Goal: Ask a question

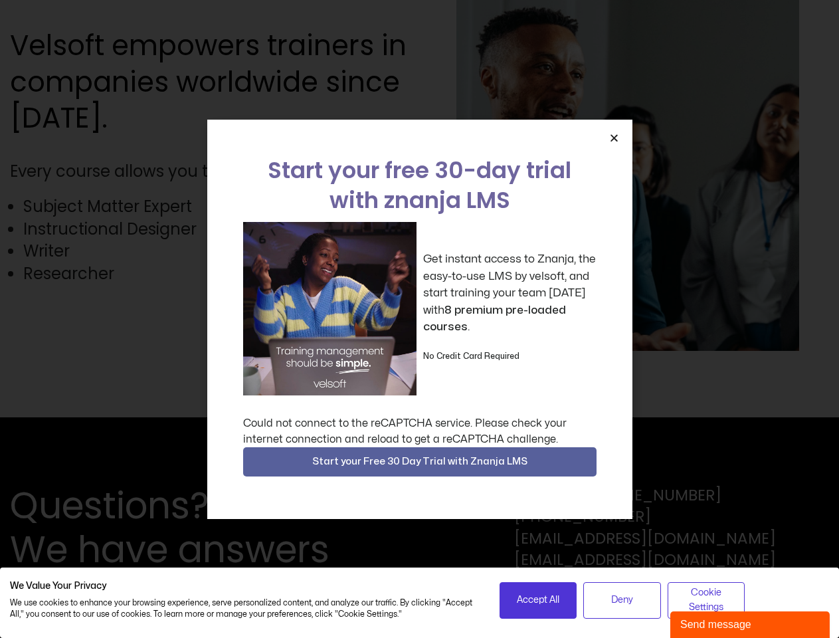
click at [419, 319] on div "Get instant access to Znanja, the easy-to-use LMS by velsoft, and start trainin…" at bounding box center [419, 308] width 353 height 173
click at [614, 138] on icon "Close" at bounding box center [614, 138] width 10 height 10
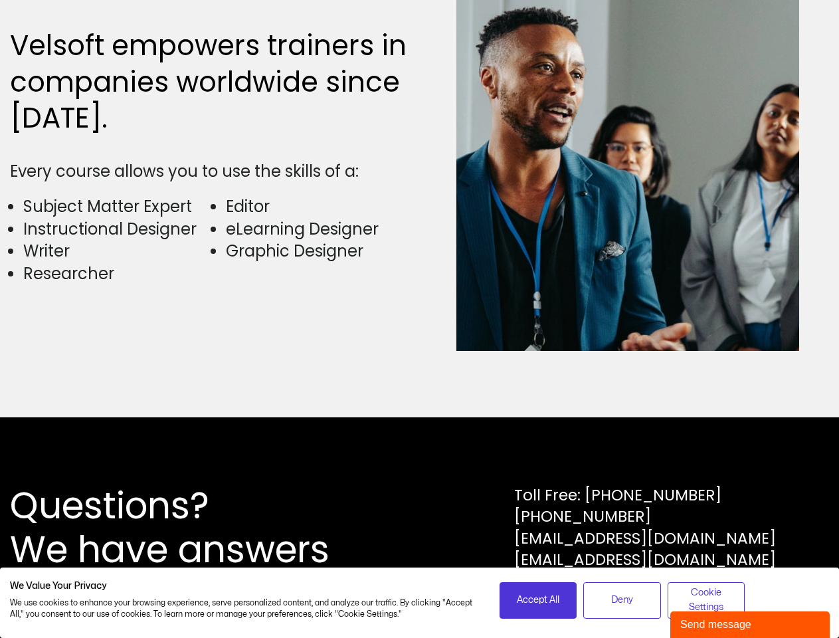
click at [420, 462] on div "Questions? We have answers Toll Free: [PHONE_NUMBER] [PHONE_NUMBER] [EMAIL_ADDR…" at bounding box center [419, 527] width 839 height 221
click at [538, 600] on span "Accept All" at bounding box center [538, 600] width 43 height 15
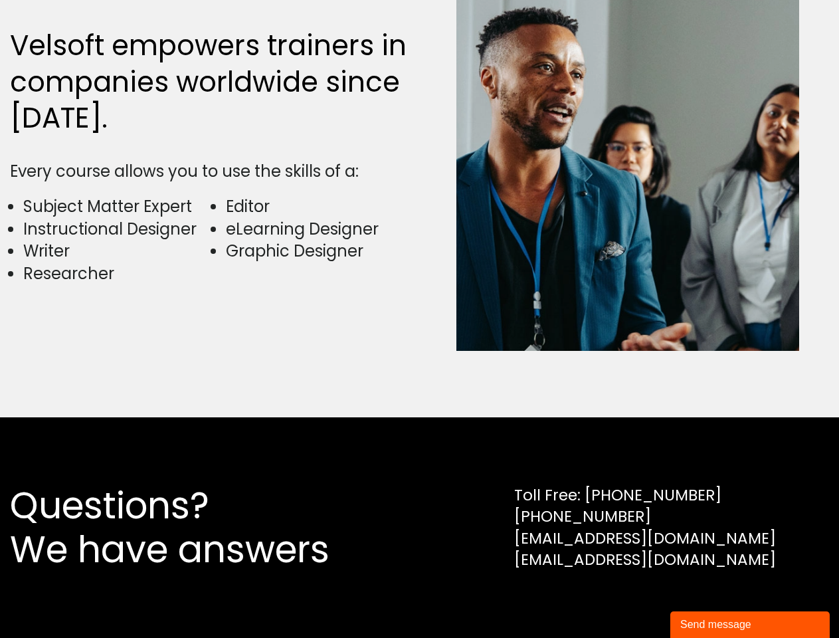
click at [622, 600] on div "Questions? We have answers Toll Free: [PHONE_NUMBER] [PHONE_NUMBER] [EMAIL_ADDR…" at bounding box center [419, 527] width 839 height 221
click at [706, 600] on div "Questions? We have answers Toll Free: [PHONE_NUMBER] [PHONE_NUMBER] [EMAIL_ADDR…" at bounding box center [419, 527] width 839 height 221
click at [750, 625] on div "Send message" at bounding box center [750, 625] width 140 height 16
